Goal: Use online tool/utility

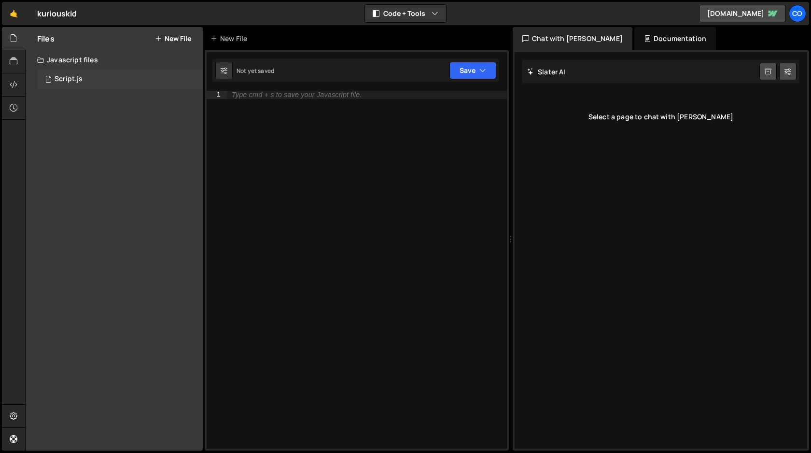
click at [60, 76] on div "Script.js" at bounding box center [69, 79] width 28 height 9
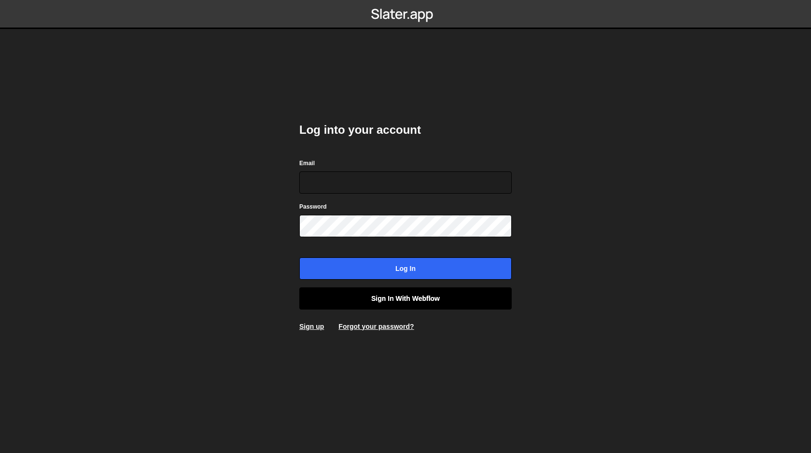
click at [439, 302] on link "Sign in with Webflow" at bounding box center [405, 298] width 212 height 22
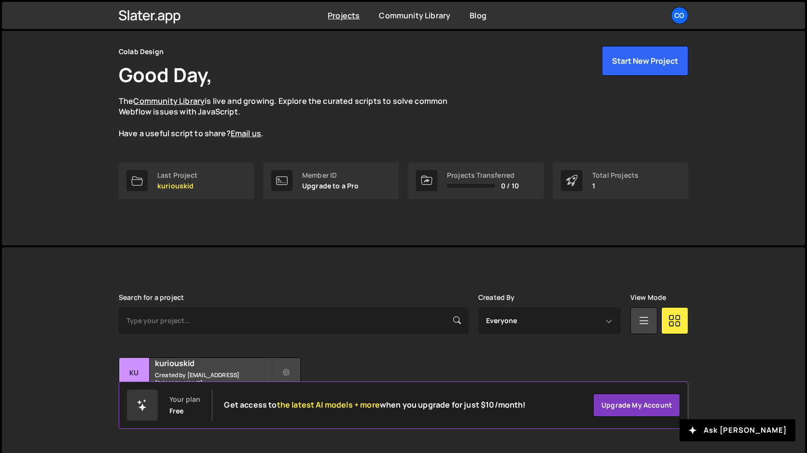
scroll to position [44, 0]
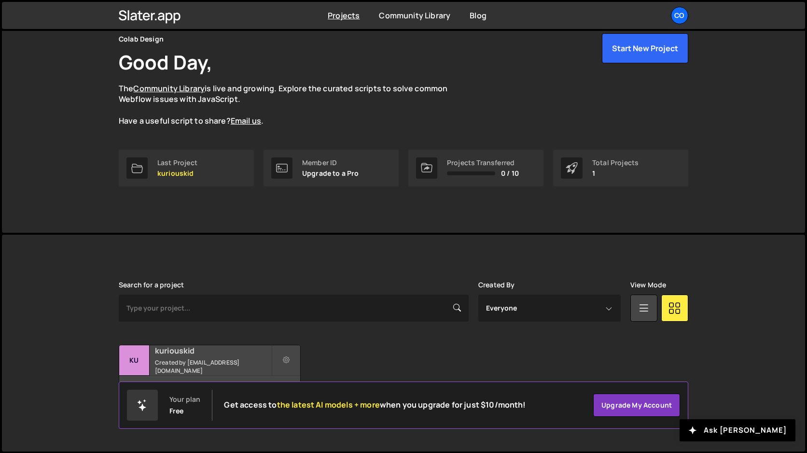
click at [205, 356] on h2 "kuriouskid" at bounding box center [213, 350] width 116 height 11
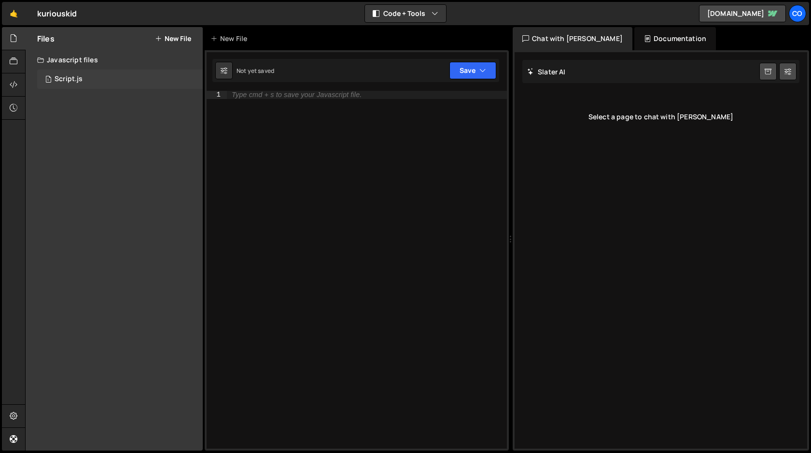
click at [70, 84] on div "1 Script.js 0" at bounding box center [120, 79] width 166 height 19
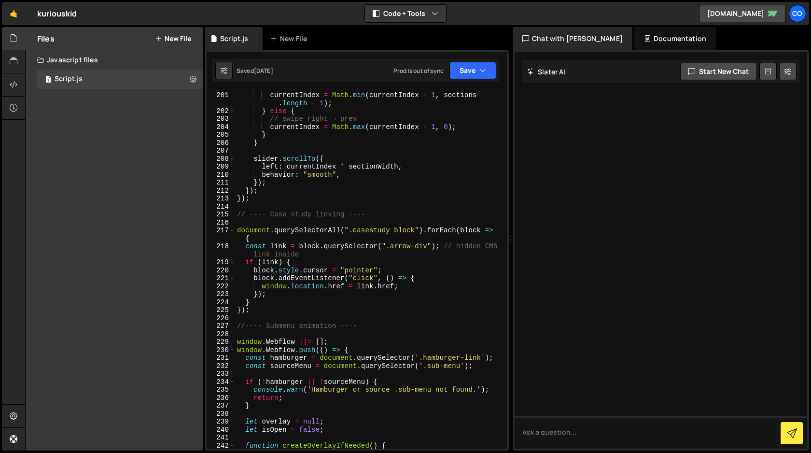
scroll to position [1664, 0]
type textarea "behavior: "smooth","
click at [420, 177] on div "// swipe left → next currentIndex = Math . min ( currentIndex + 1 , sections . …" at bounding box center [369, 270] width 268 height 374
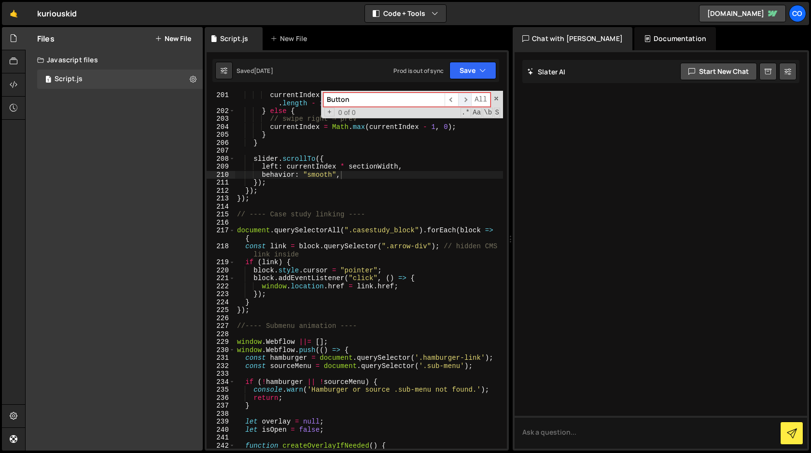
type input "Button"
click at [465, 98] on span "​" at bounding box center [465, 100] width 14 height 14
click at [450, 99] on span "​" at bounding box center [452, 100] width 14 height 14
click at [496, 98] on span at bounding box center [496, 98] width 7 height 7
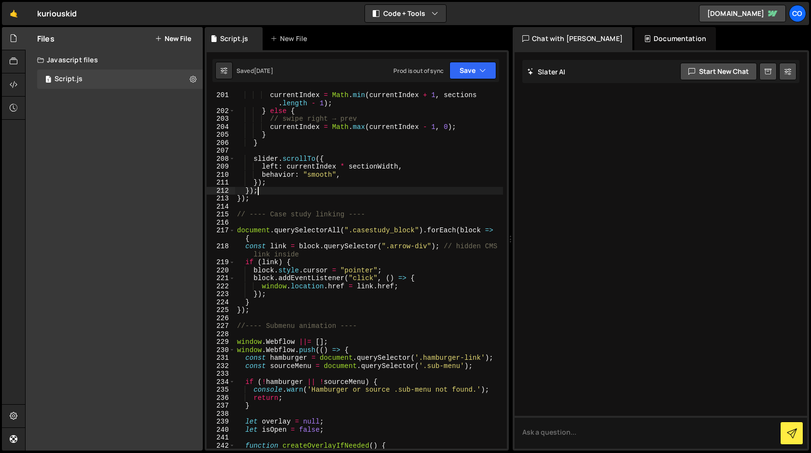
click at [414, 187] on div "// swipe left → next currentIndex = Math . min ( currentIndex + 1 , sections . …" at bounding box center [369, 270] width 268 height 374
type textarea "});"
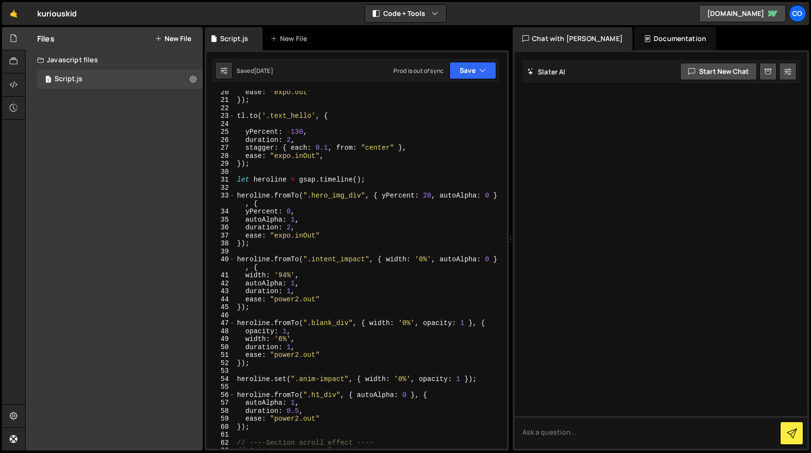
scroll to position [0, 0]
